Goal: Feedback & Contribution: Leave review/rating

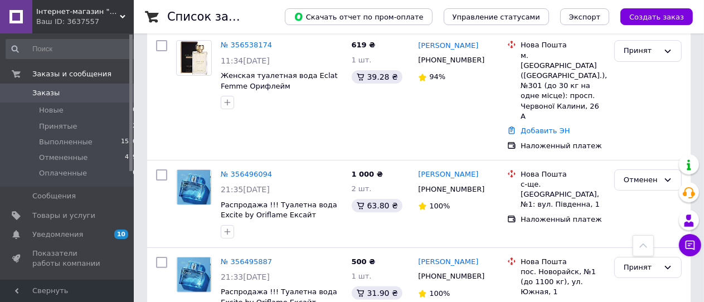
scroll to position [235, 0]
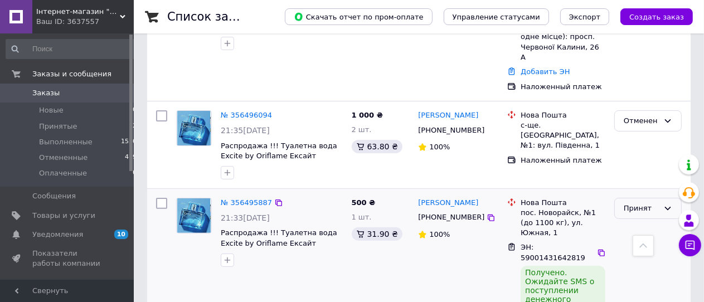
click at [668, 204] on icon at bounding box center [668, 208] width 9 height 9
click at [451, 236] on div "[PERSON_NAME] [PHONE_NUMBER] 100%" at bounding box center [458, 264] width 89 height 141
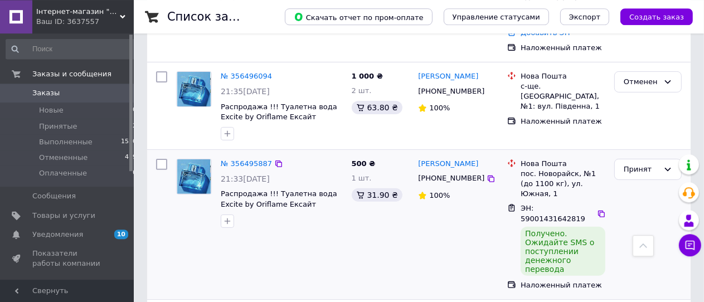
scroll to position [294, 0]
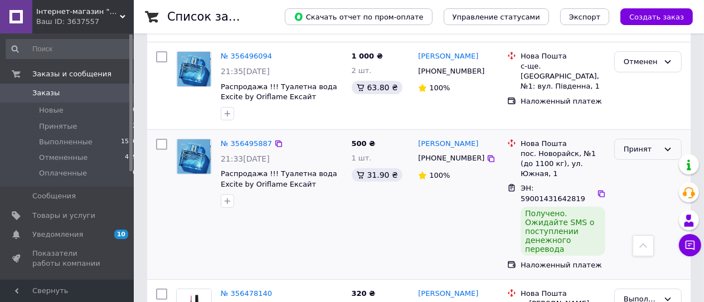
click at [673, 139] on div "Принят" at bounding box center [648, 150] width 67 height 22
click at [645, 162] on li "Выполнен" at bounding box center [648, 172] width 66 height 21
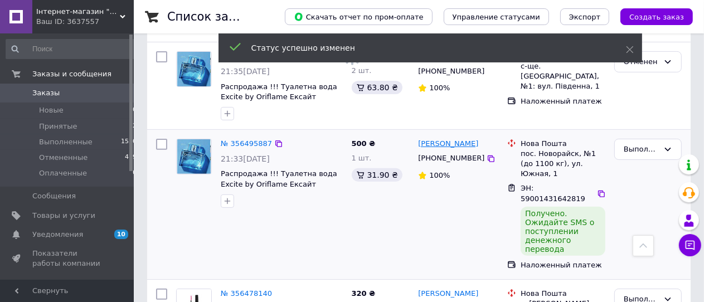
click at [427, 139] on link "[PERSON_NAME]" at bounding box center [448, 144] width 60 height 11
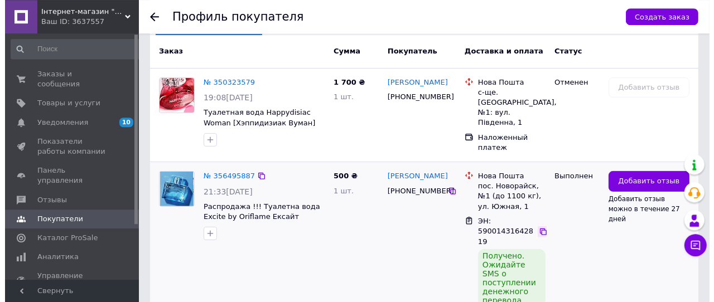
scroll to position [294, 0]
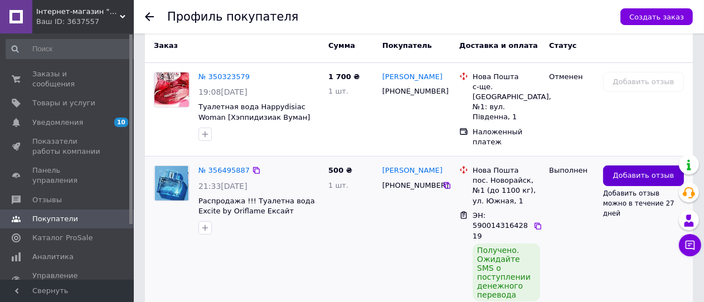
click at [630, 171] on span "Добавить отзыв" at bounding box center [643, 176] width 61 height 11
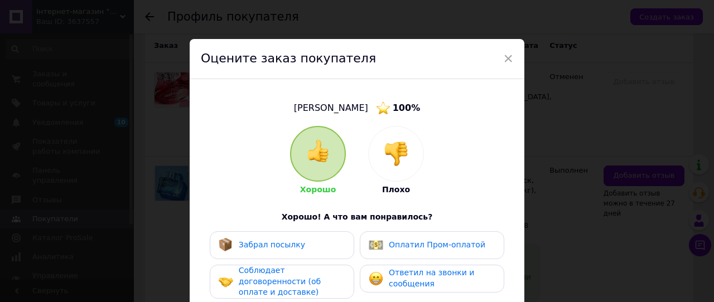
click at [260, 240] on div "Забрал посылку" at bounding box center [262, 245] width 86 height 14
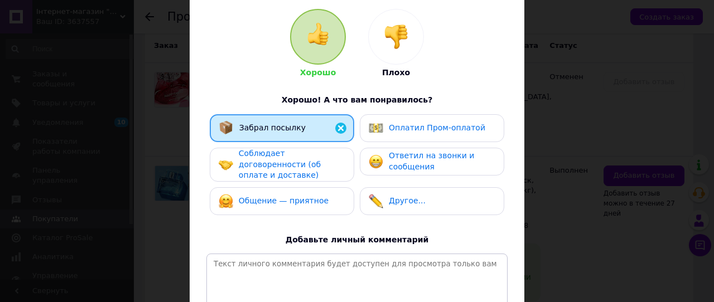
scroll to position [123, 0]
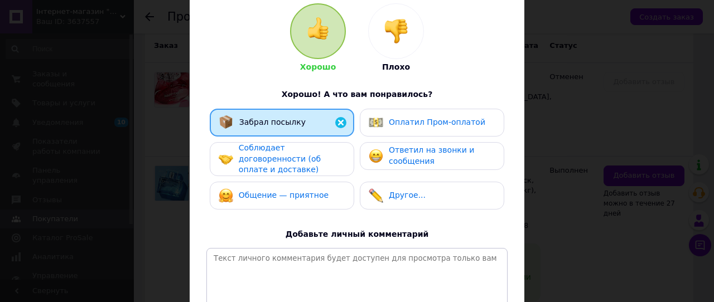
drag, startPoint x: 255, startPoint y: 153, endPoint x: 258, endPoint y: 161, distance: 8.3
click at [255, 152] on span "Соблюдает договоренности (об оплате и доставке)" at bounding box center [280, 158] width 82 height 31
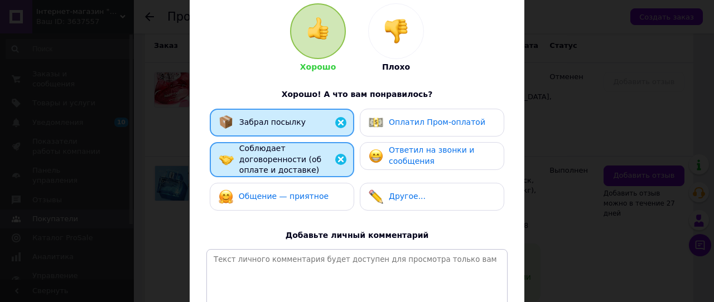
click at [263, 192] on span "Общение — приятное" at bounding box center [284, 196] width 90 height 9
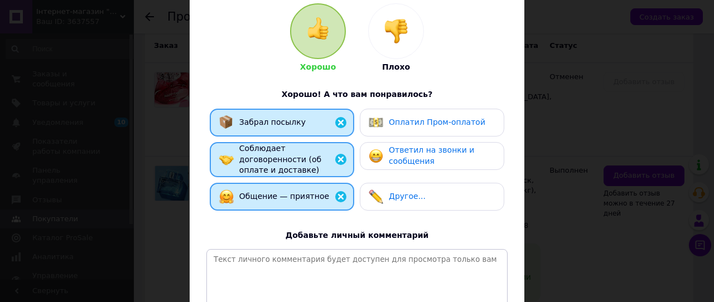
click at [371, 156] on img at bounding box center [376, 156] width 14 height 14
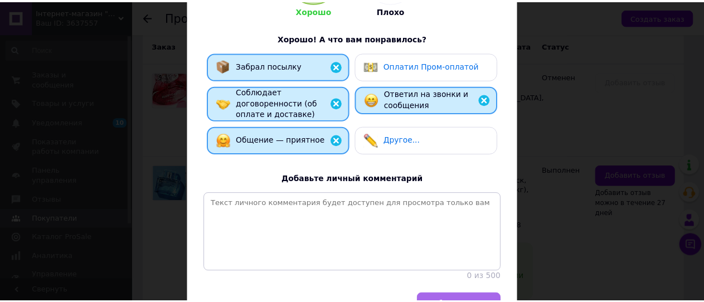
scroll to position [265, 0]
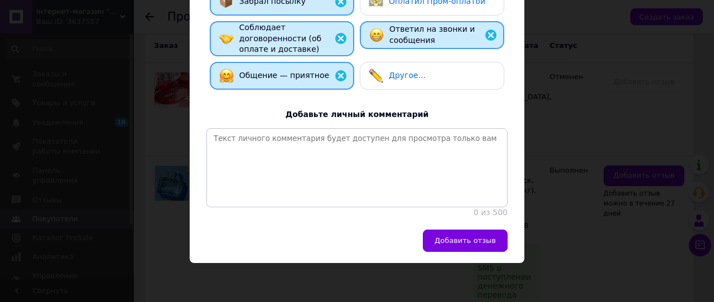
click at [439, 238] on span "Добавить отзыв" at bounding box center [464, 240] width 61 height 8
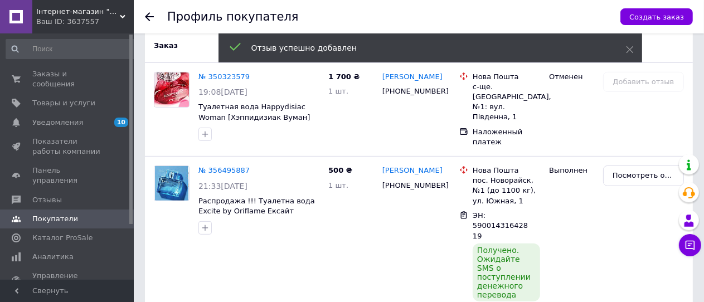
click at [147, 12] on icon at bounding box center [149, 16] width 9 height 9
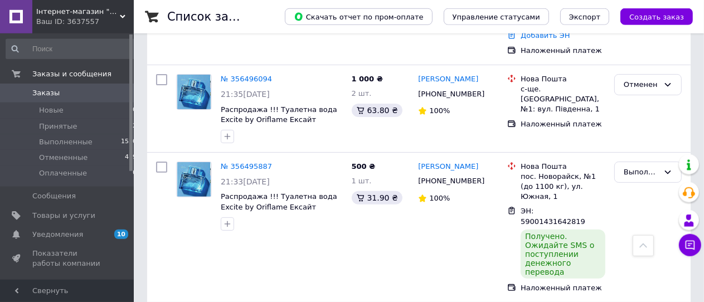
scroll to position [294, 0]
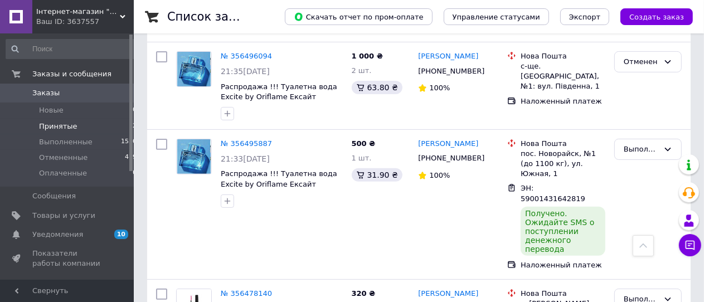
click at [45, 124] on span "Принятые" at bounding box center [58, 127] width 38 height 10
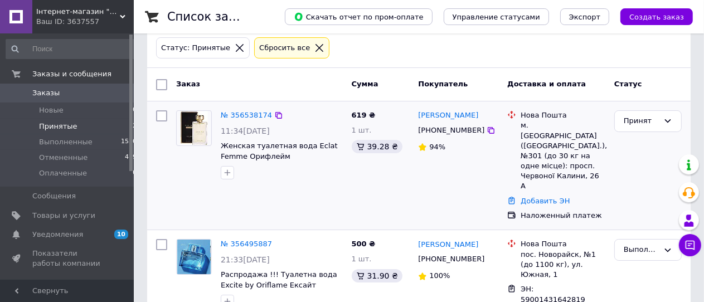
scroll to position [80, 0]
